Goal: Book appointment/travel/reservation

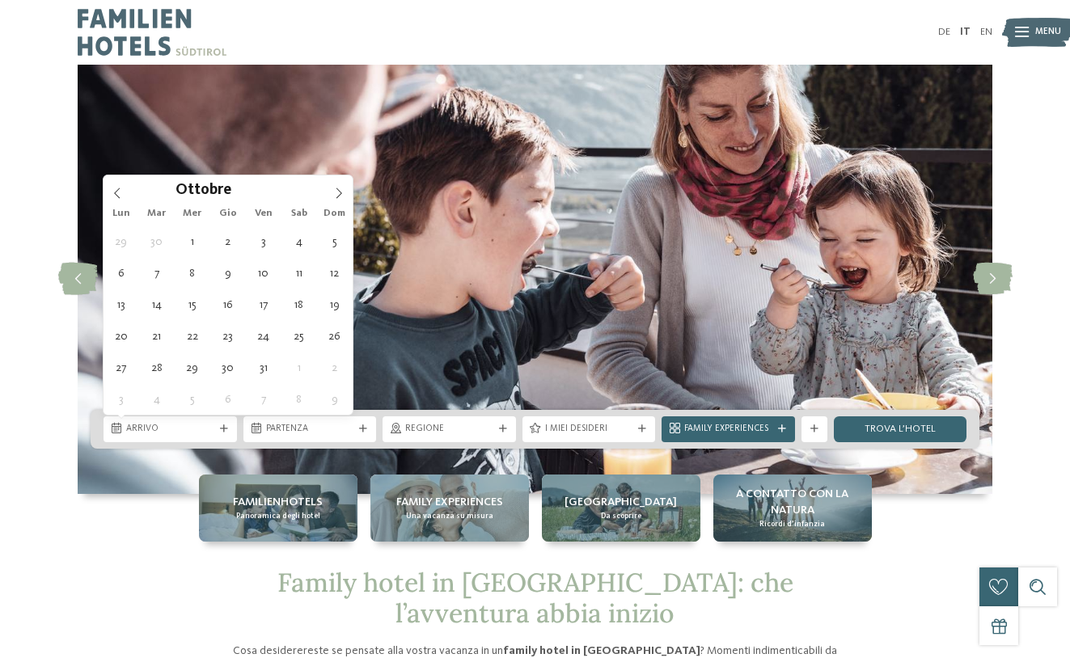
click at [336, 194] on icon at bounding box center [338, 193] width 11 height 11
type input "****"
click at [336, 194] on icon at bounding box center [338, 193] width 11 height 11
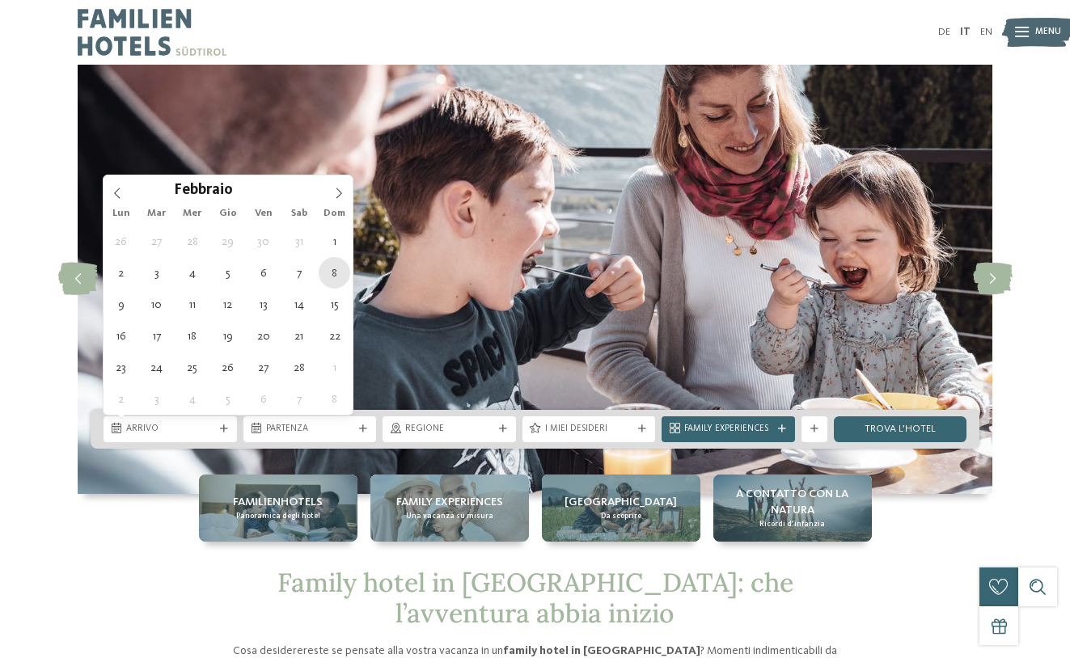
type div "08.02.2026"
type input "****"
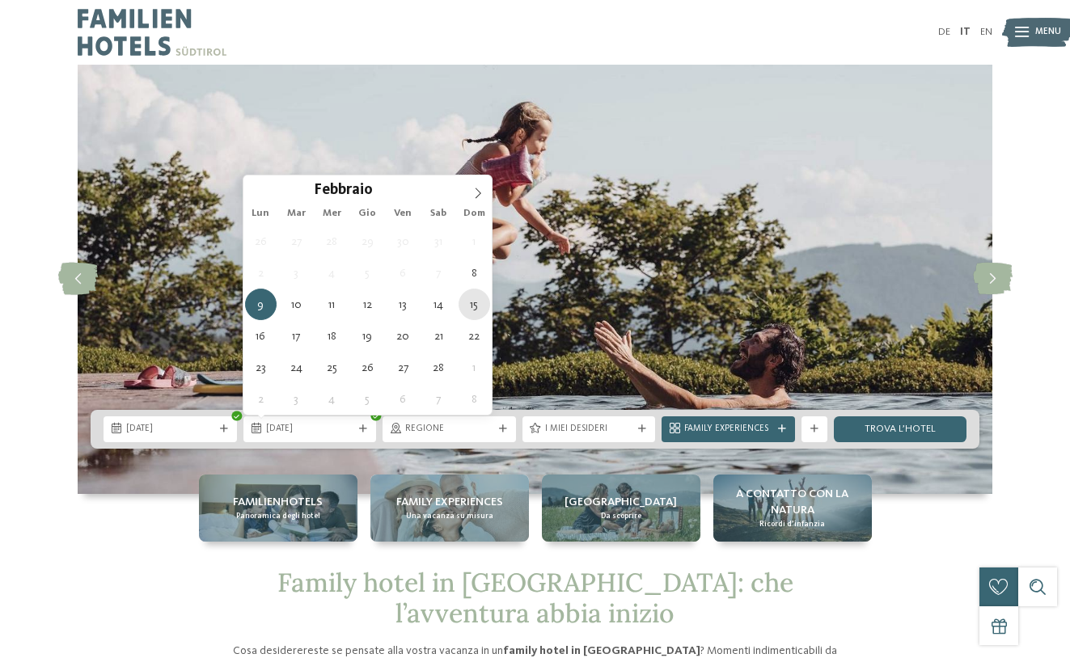
type div "15.02.2026"
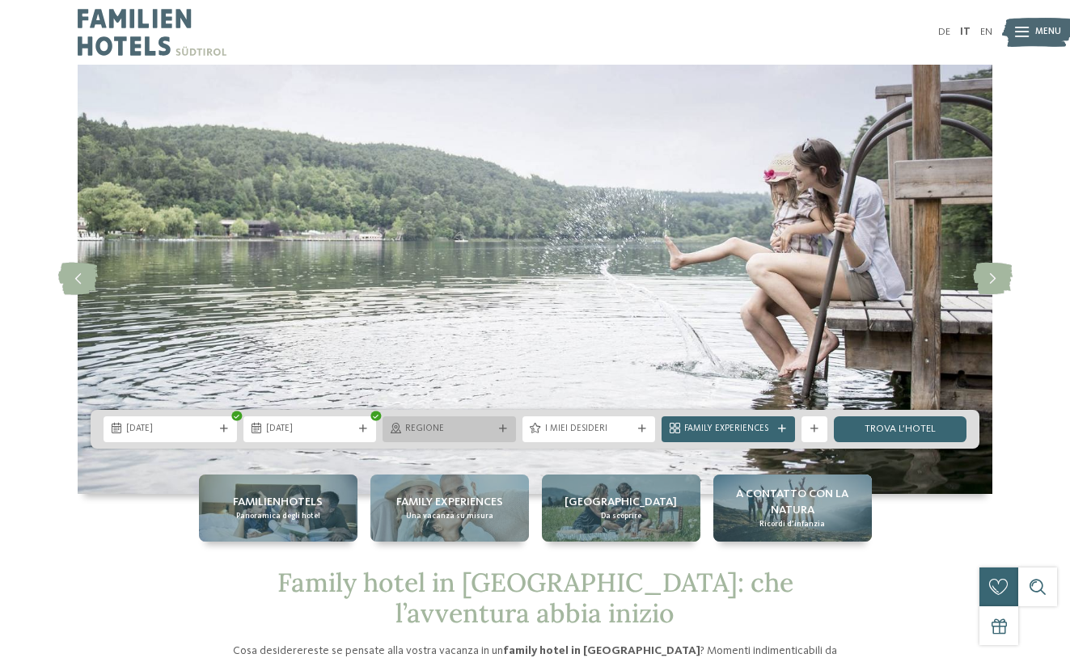
click at [465, 430] on span "Regione" at bounding box center [449, 429] width 88 height 13
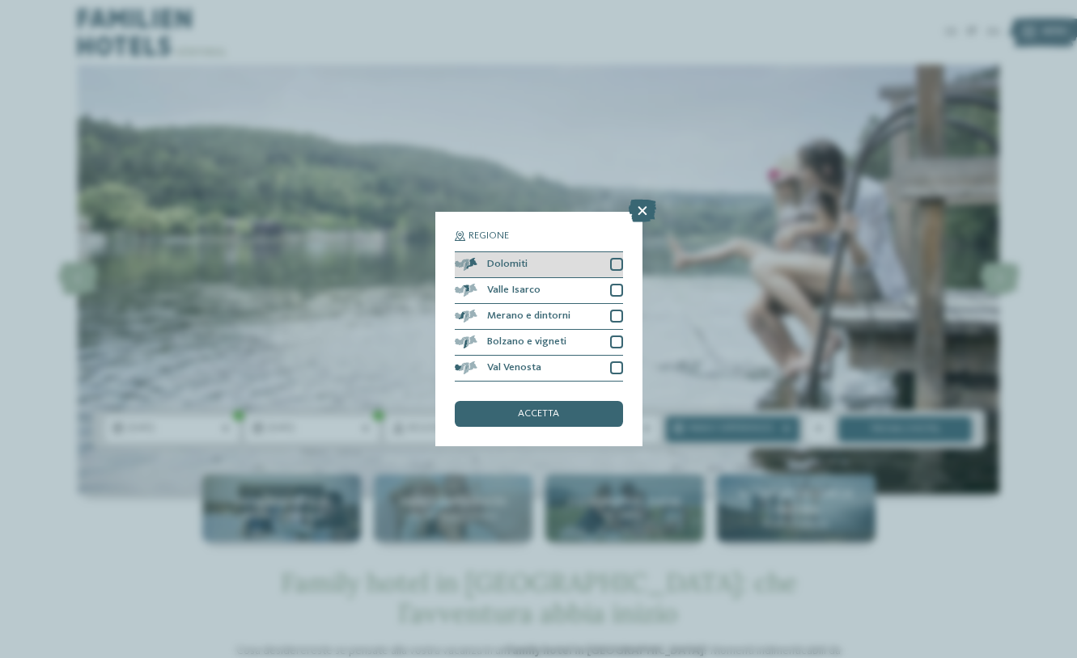
click at [620, 258] on div at bounding box center [616, 264] width 13 height 13
click at [533, 409] on span "accetta" at bounding box center [538, 414] width 41 height 11
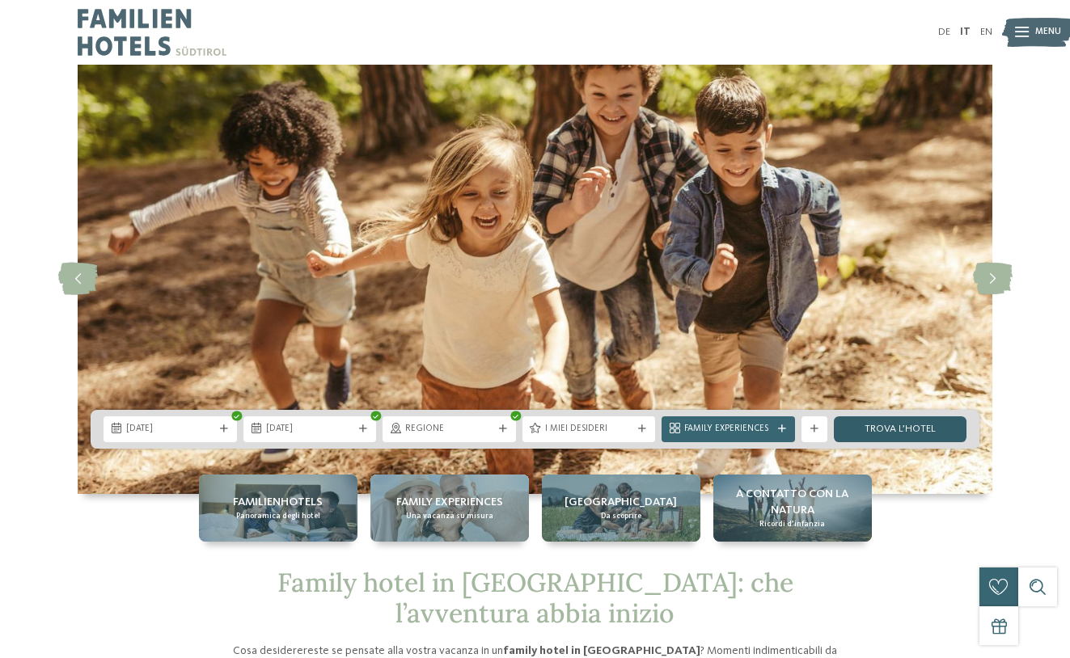
click at [879, 428] on link "trova l’hotel" at bounding box center [900, 430] width 133 height 26
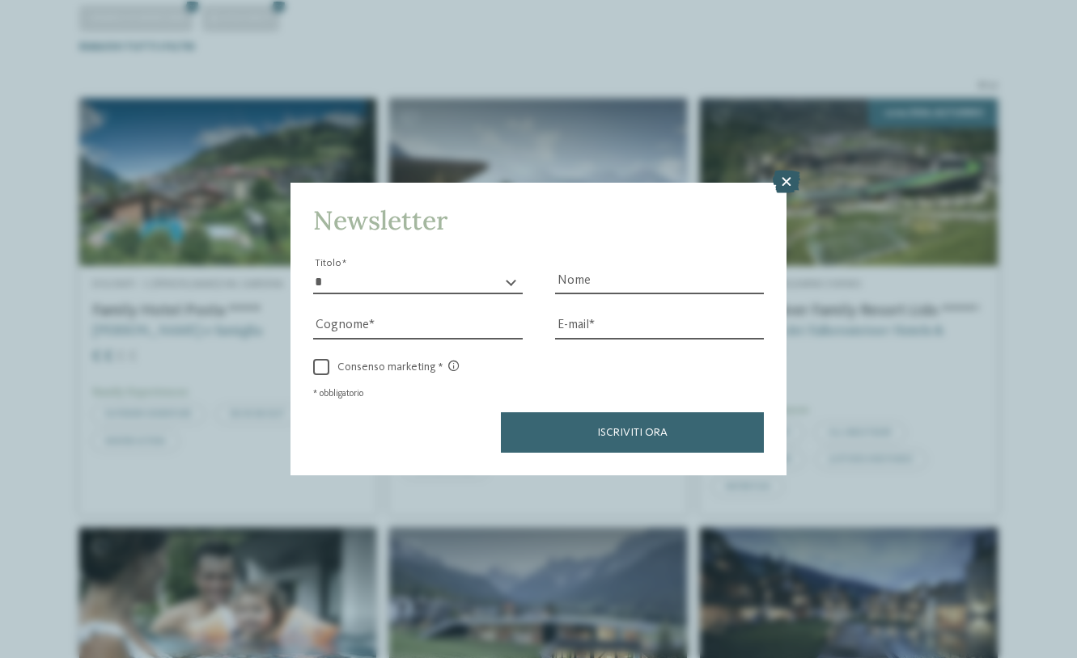
click at [784, 171] on icon at bounding box center [786, 182] width 28 height 23
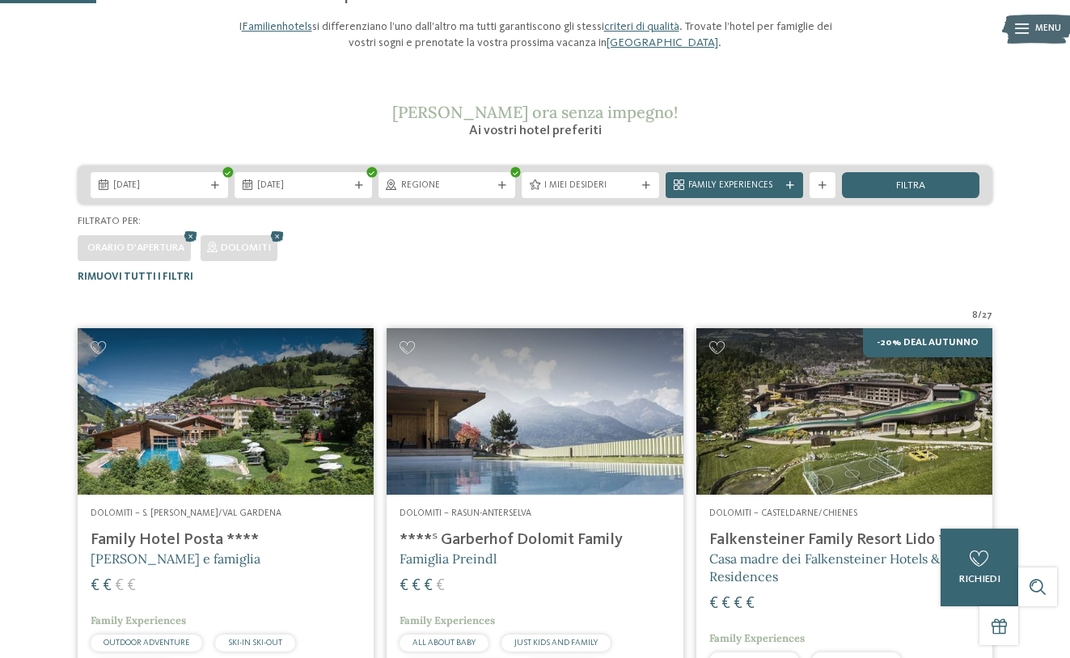
scroll to position [138, 0]
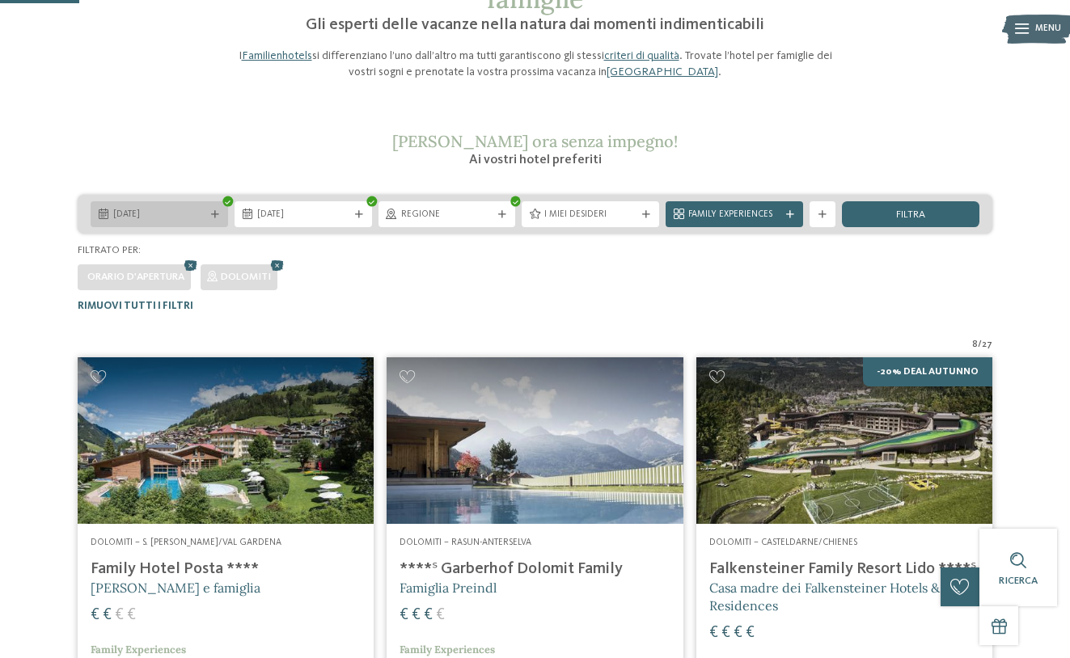
click at [214, 211] on icon at bounding box center [215, 215] width 8 height 8
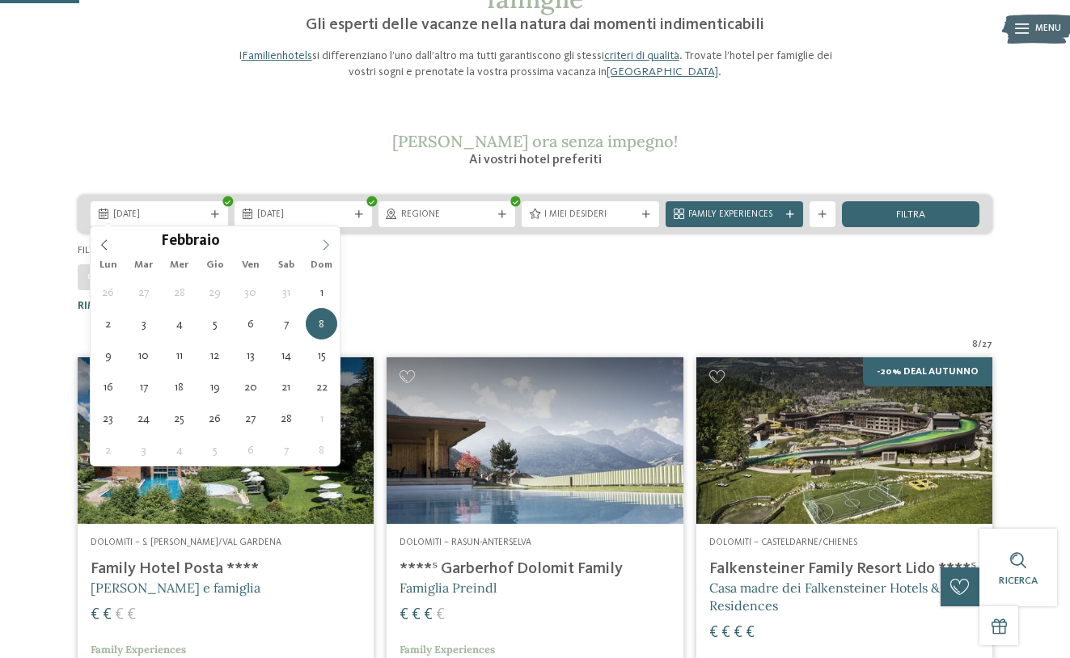
click at [323, 241] on icon at bounding box center [325, 244] width 11 height 11
type div "08.03.2026"
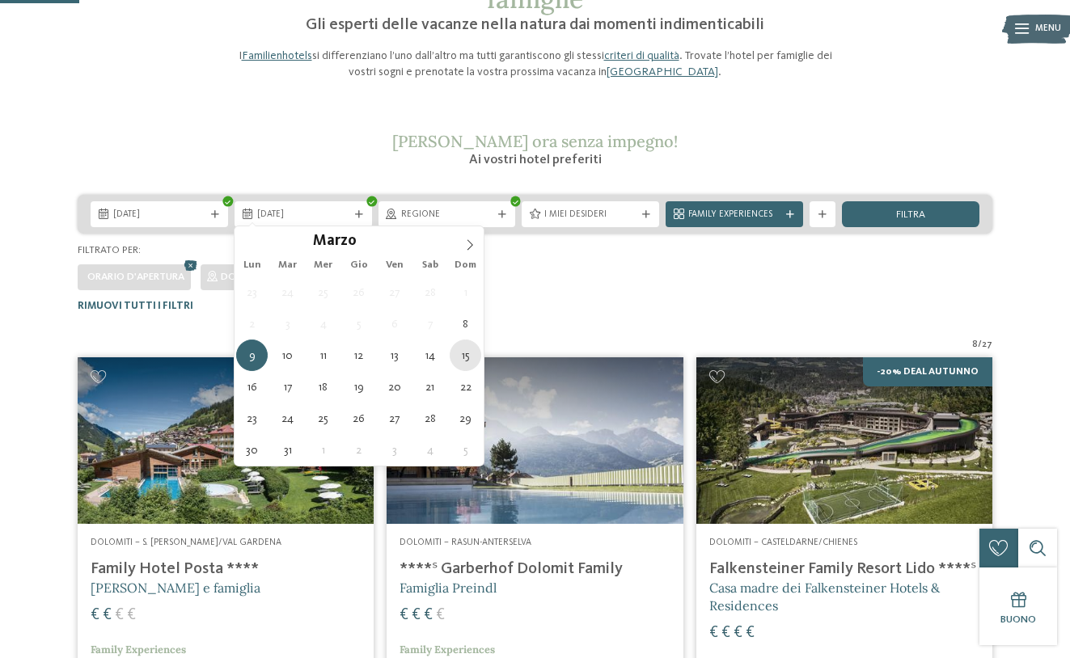
type div "15.03.2026"
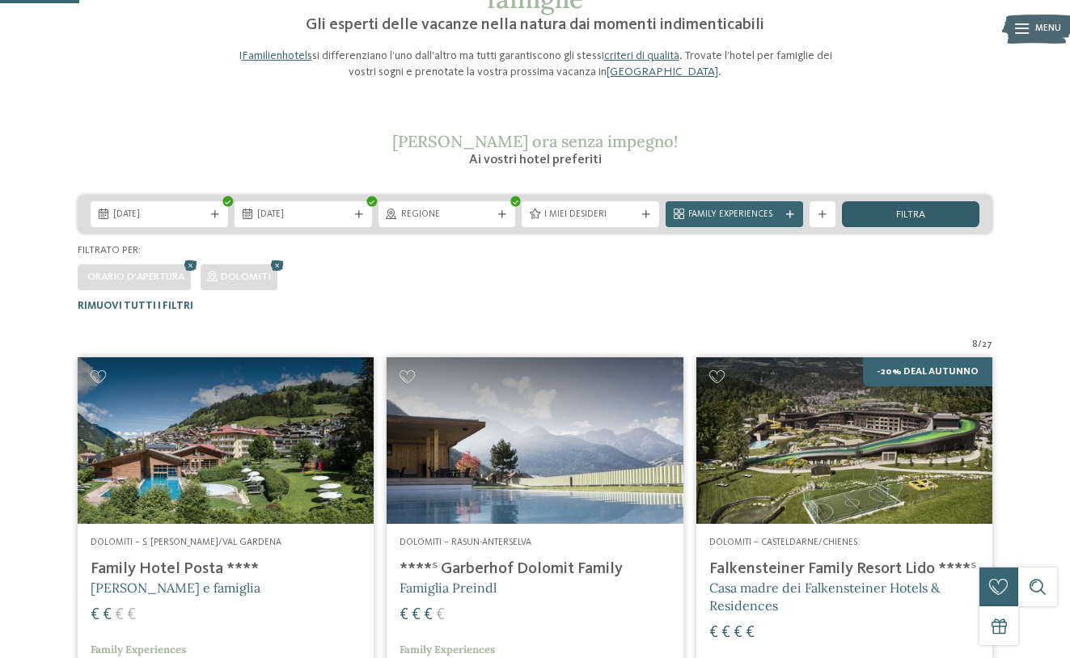
click at [888, 213] on div "filtra" at bounding box center [911, 214] width 138 height 26
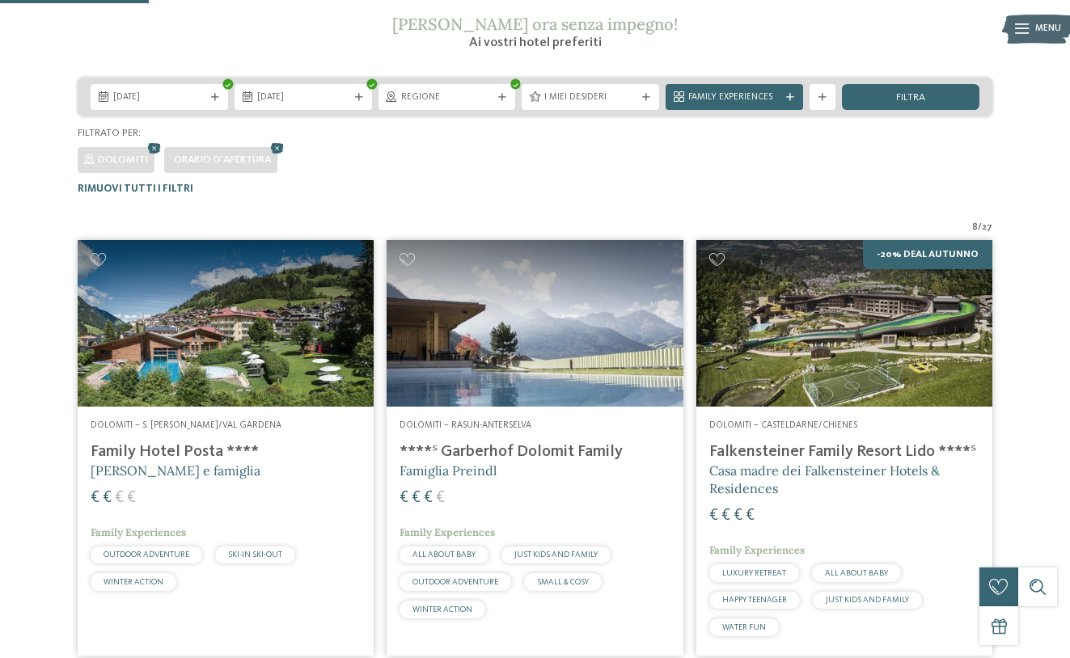
scroll to position [258, 0]
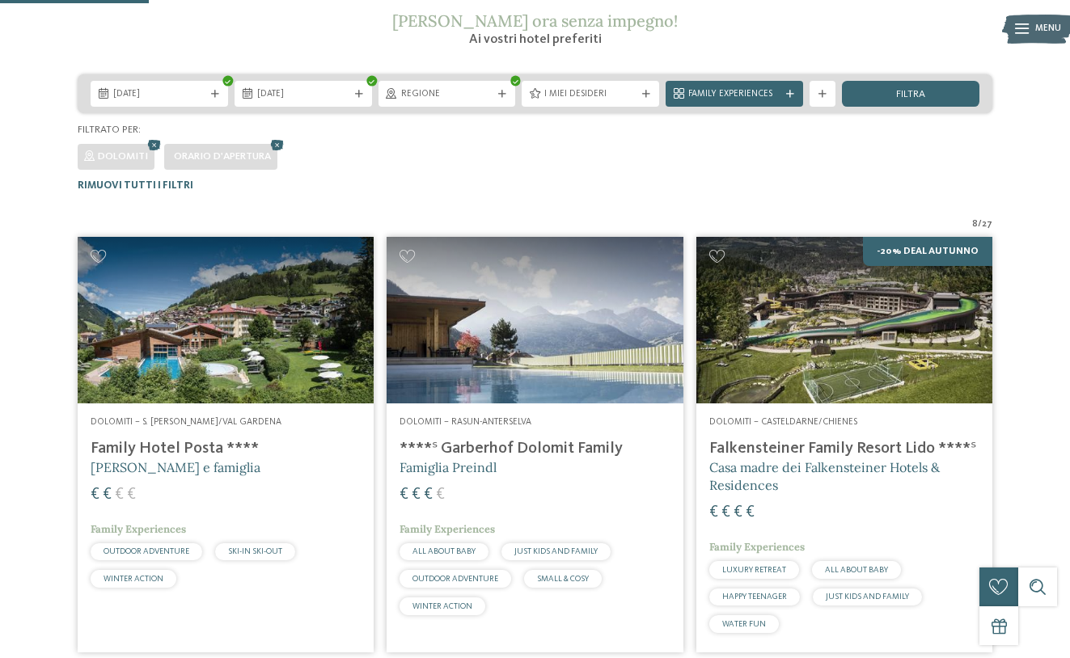
click at [789, 459] on span "Casa madre dei Falkensteiner Hotels & Residences" at bounding box center [824, 476] width 231 height 34
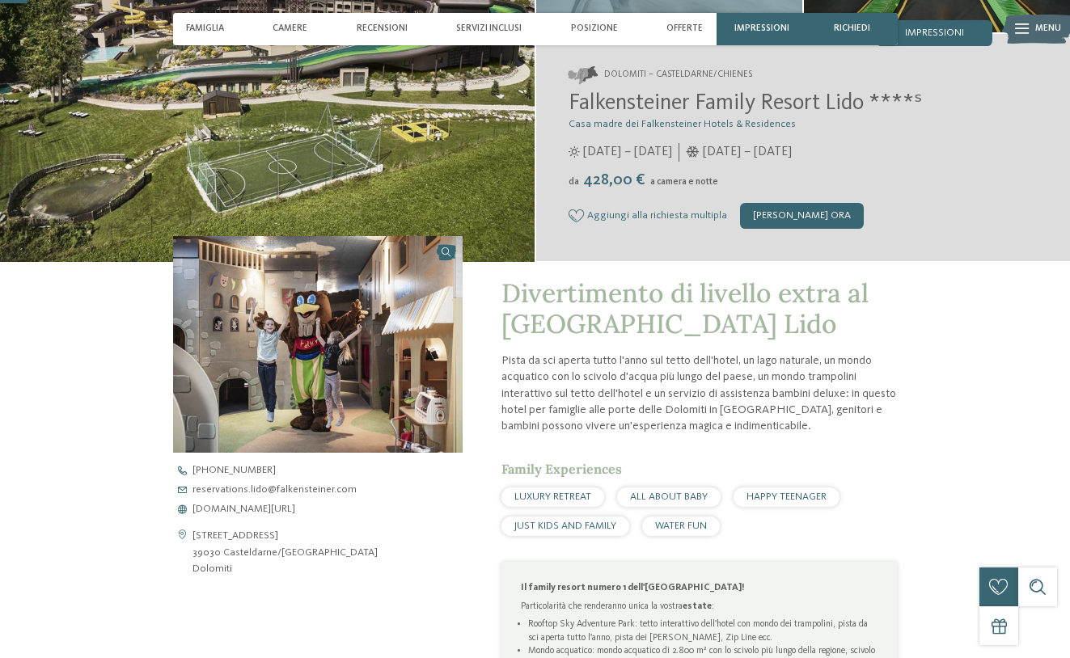
scroll to position [336, 0]
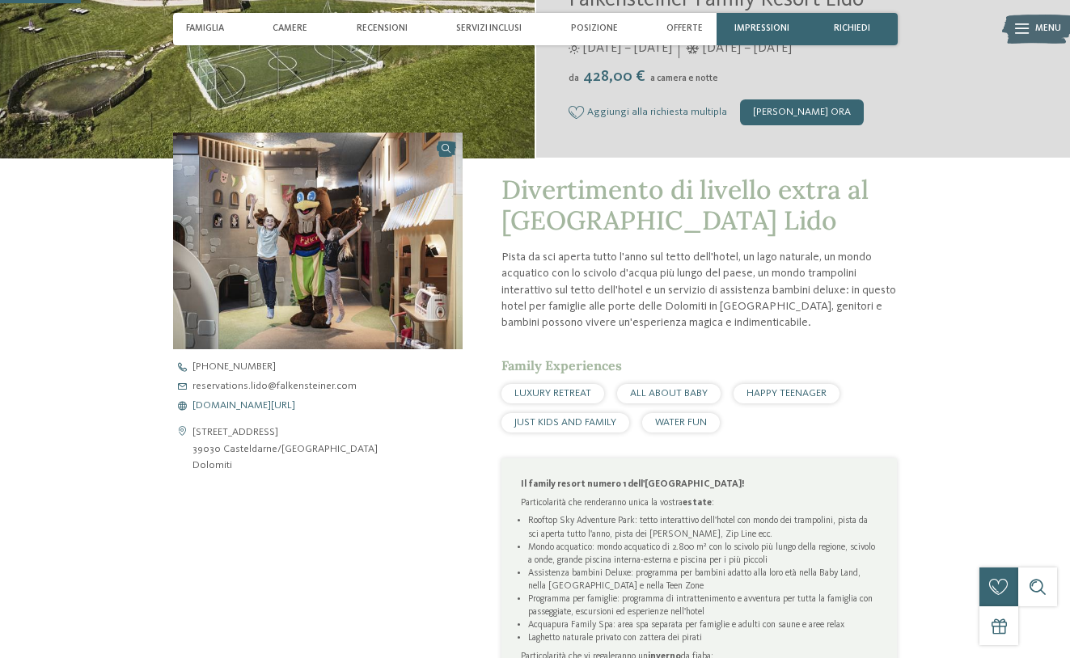
click at [295, 405] on span "[DOMAIN_NAME][URL]" at bounding box center [244, 406] width 103 height 11
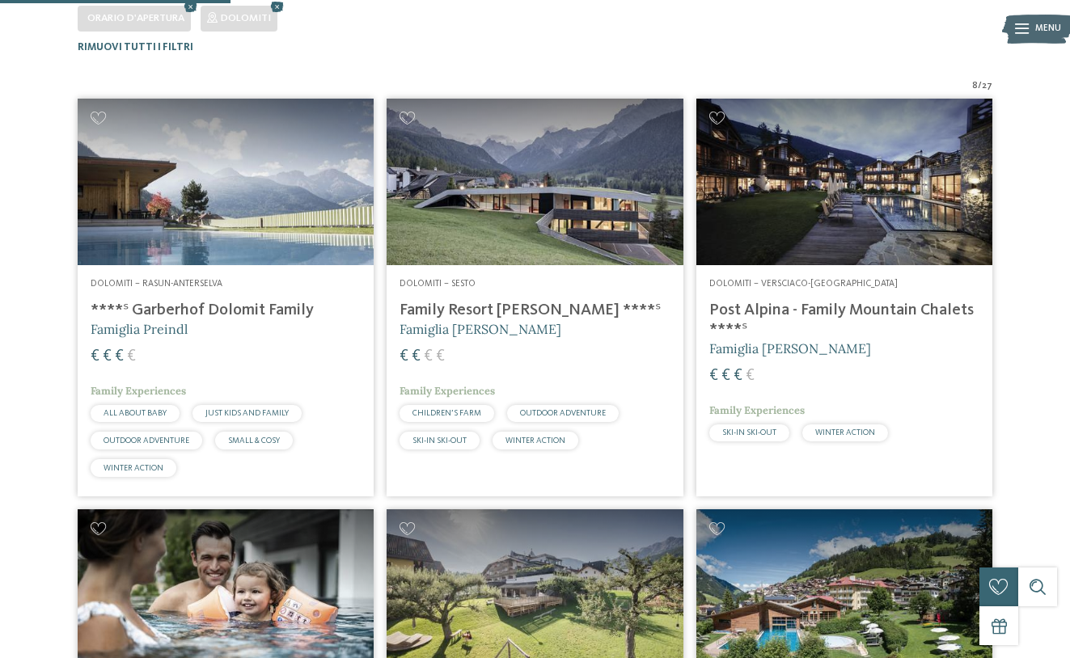
click at [749, 309] on h4 "Post Alpina - Family Mountain Chalets ****ˢ" at bounding box center [844, 320] width 270 height 39
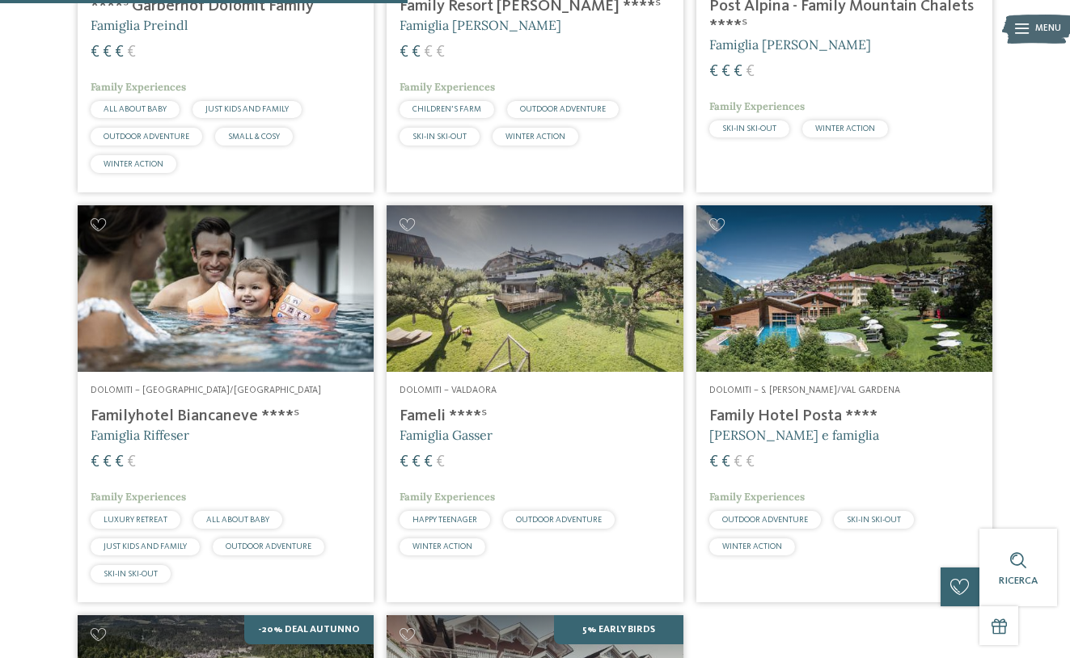
scroll to position [806, 0]
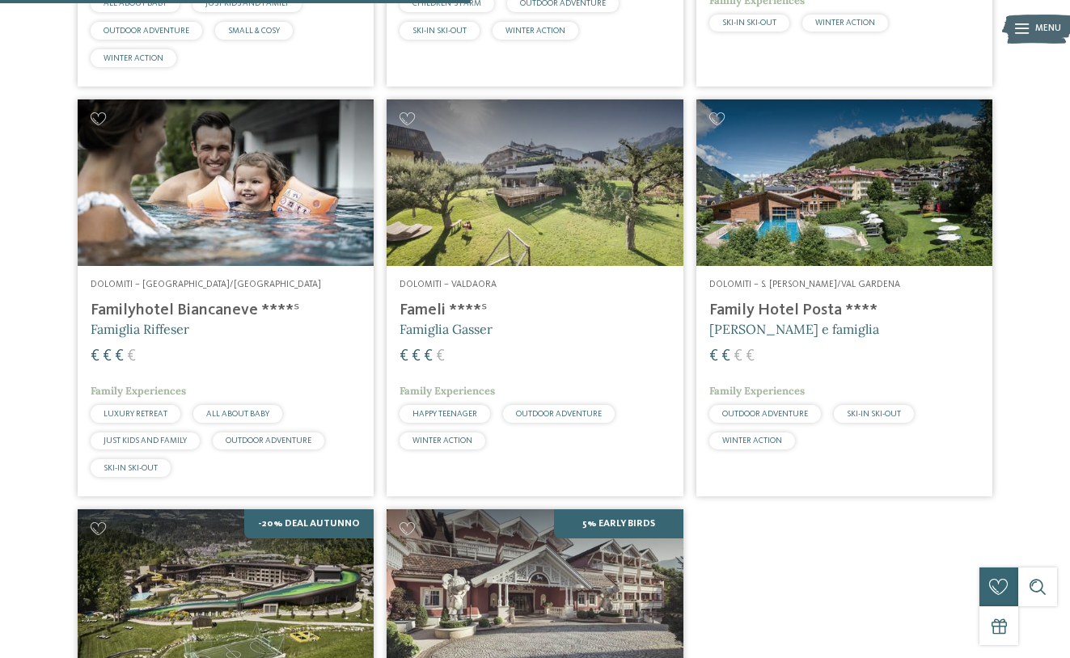
click at [206, 227] on img at bounding box center [226, 182] width 296 height 167
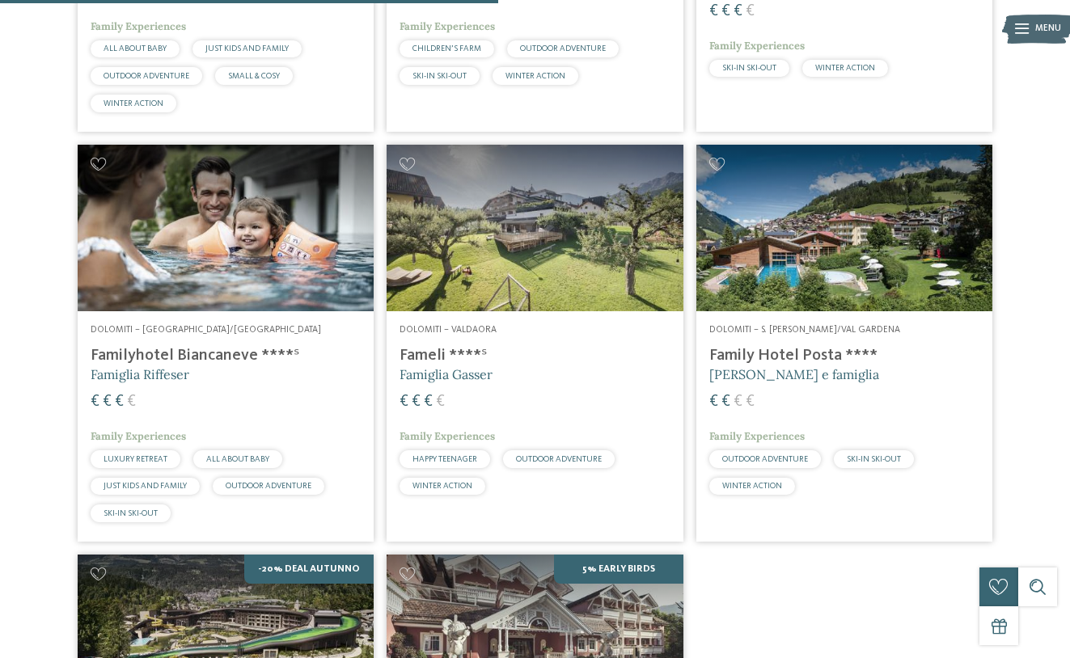
scroll to position [856, 0]
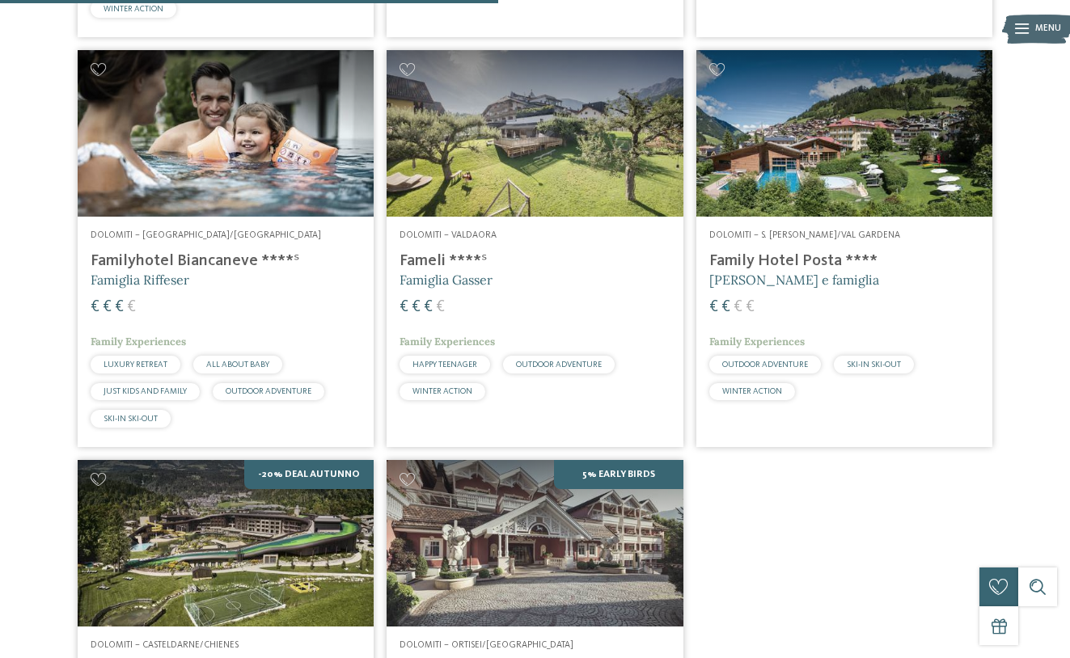
click at [799, 178] on img at bounding box center [844, 133] width 296 height 167
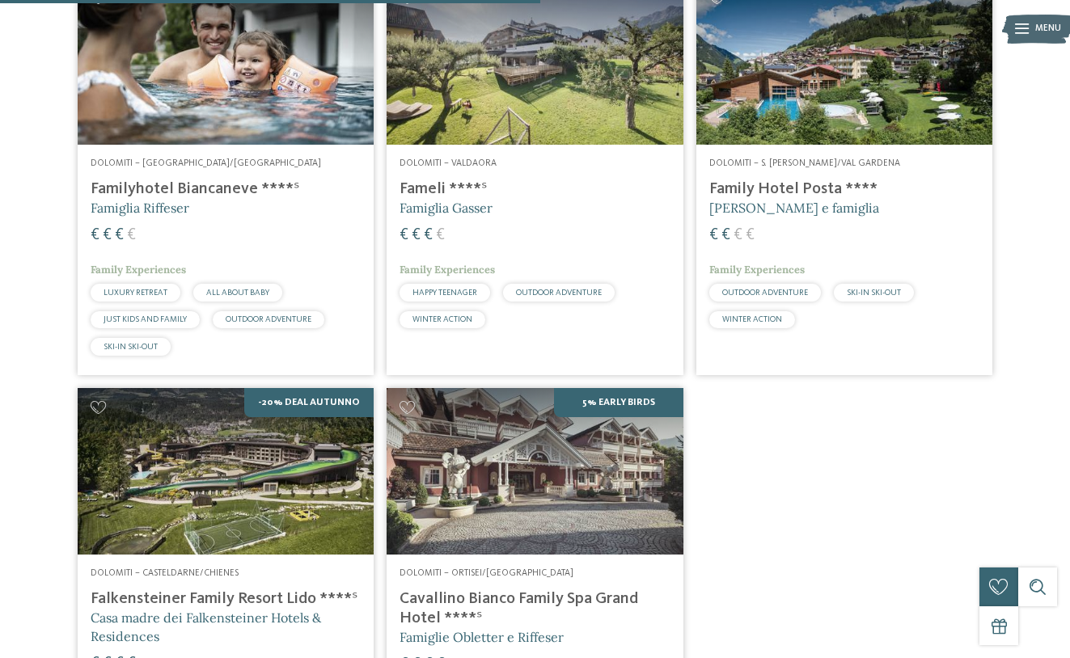
scroll to position [1167, 0]
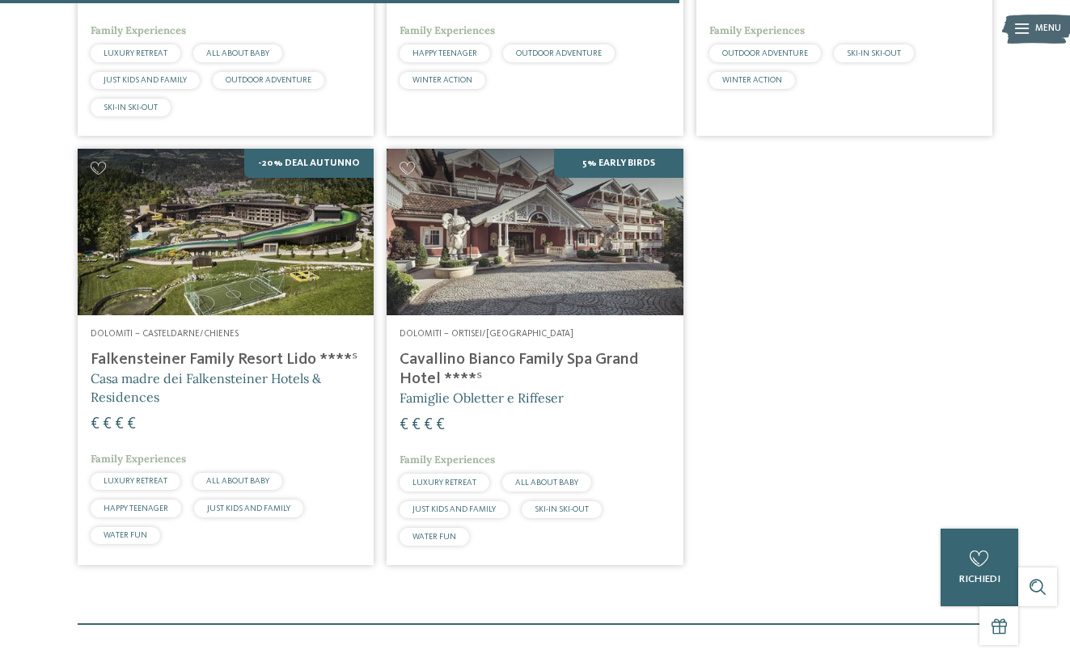
click at [479, 284] on img at bounding box center [535, 232] width 296 height 167
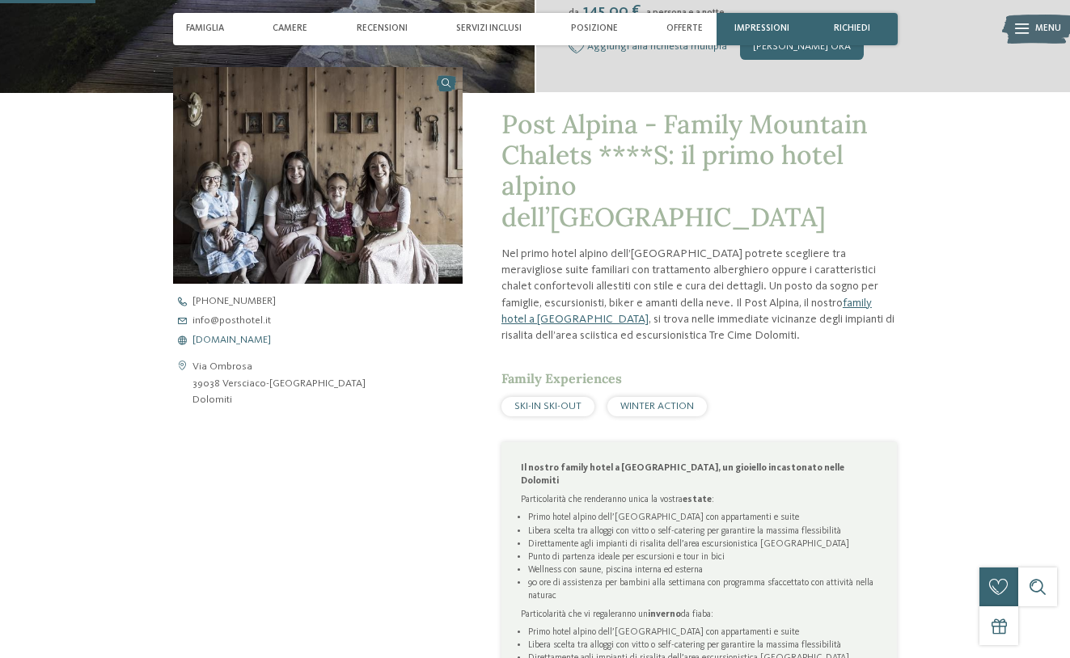
click at [235, 341] on span "www.postalpina.it" at bounding box center [232, 341] width 78 height 11
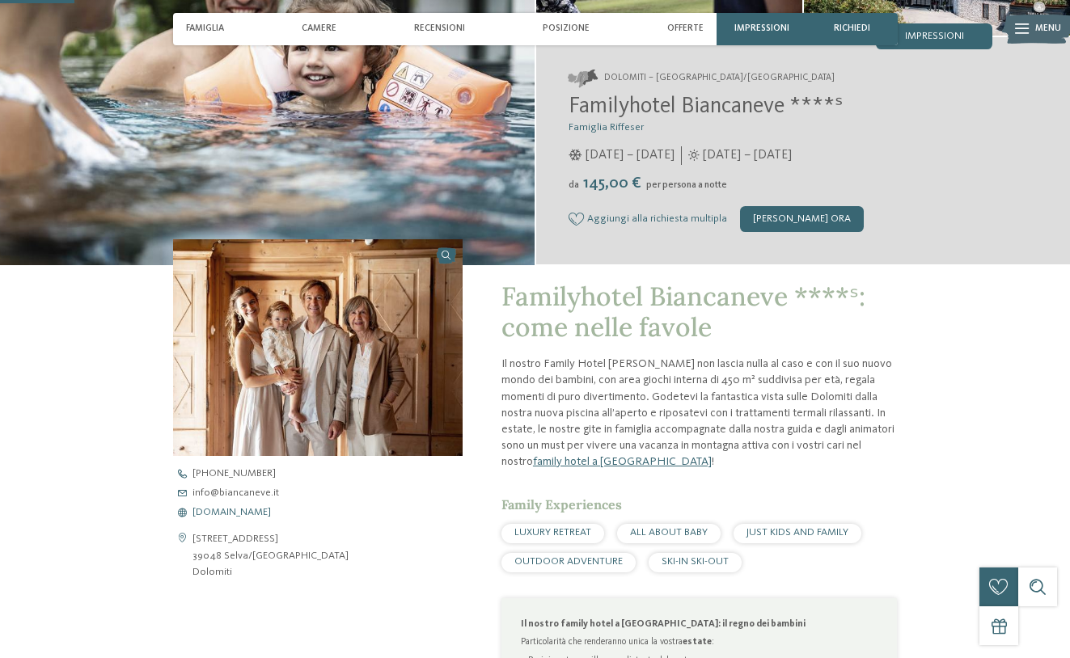
scroll to position [229, 0]
click at [227, 509] on span "[DOMAIN_NAME]" at bounding box center [232, 513] width 78 height 11
